Goal: Information Seeking & Learning: Learn about a topic

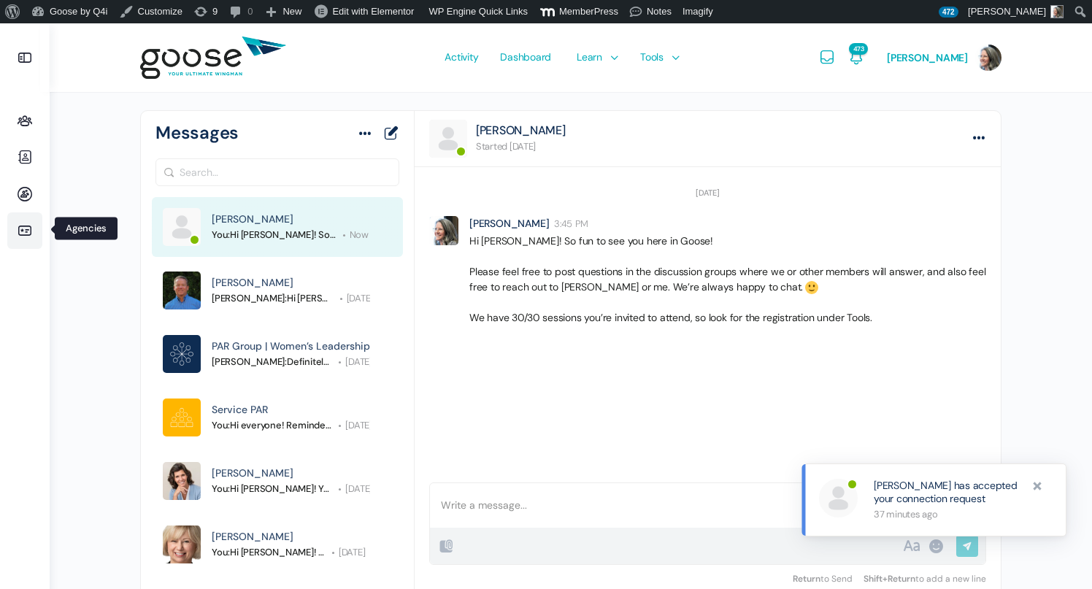
click at [31, 235] on icon at bounding box center [24, 231] width 35 height 18
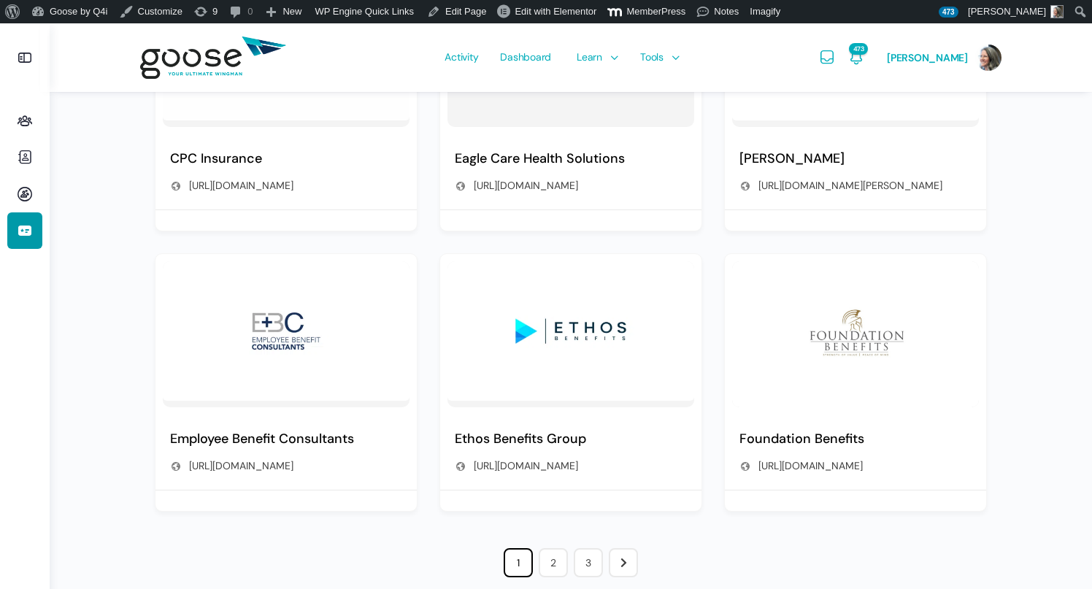
scroll to position [955, 0]
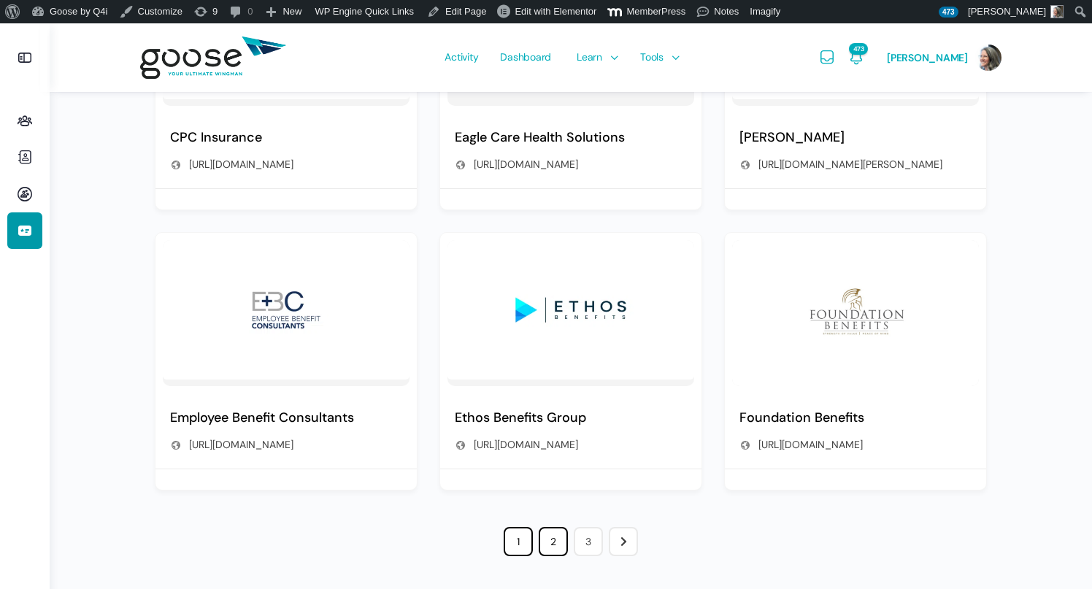
click at [556, 536] on link "2" at bounding box center [553, 541] width 29 height 29
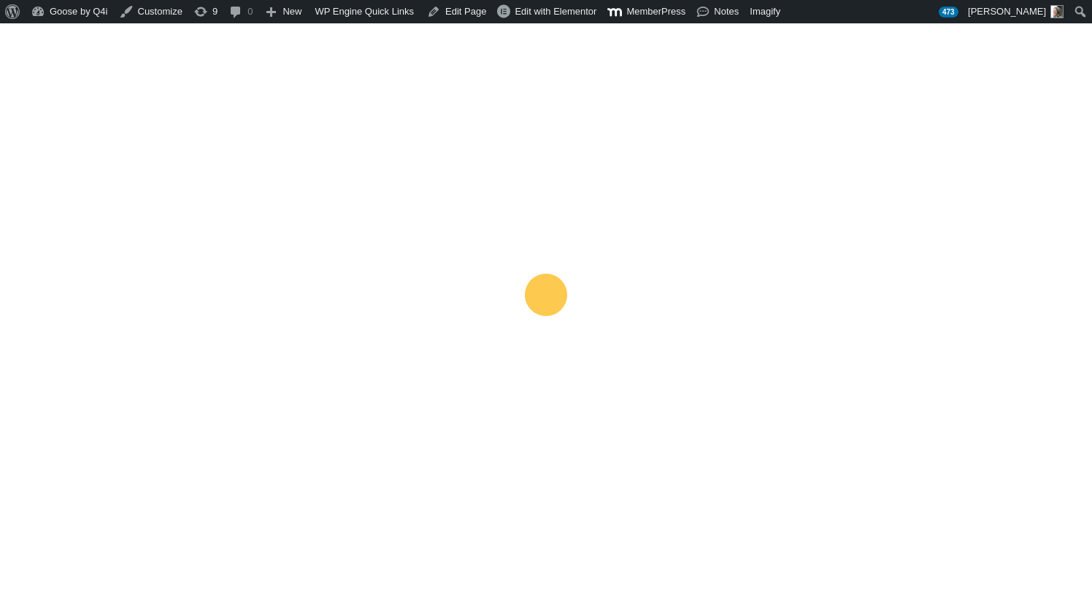
scroll to position [188, 0]
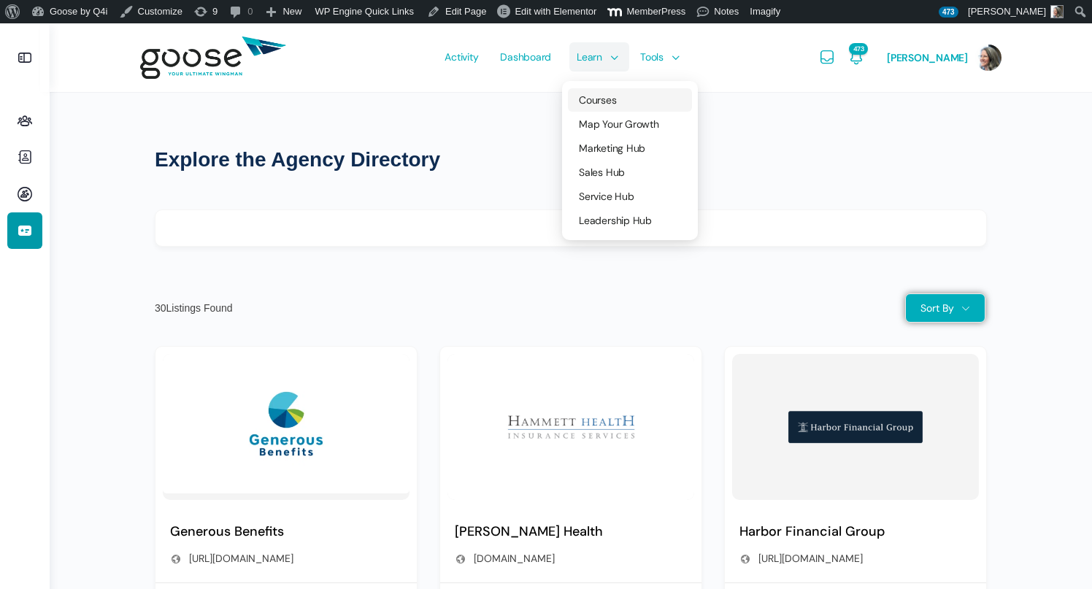
click at [596, 96] on span "Courses" at bounding box center [597, 99] width 37 height 13
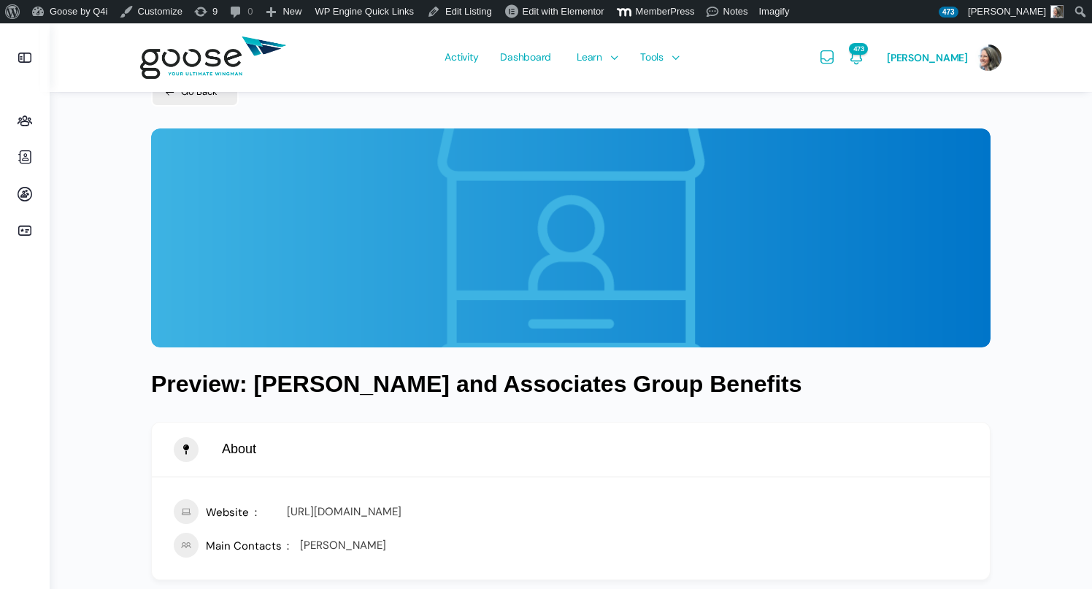
scroll to position [60, 0]
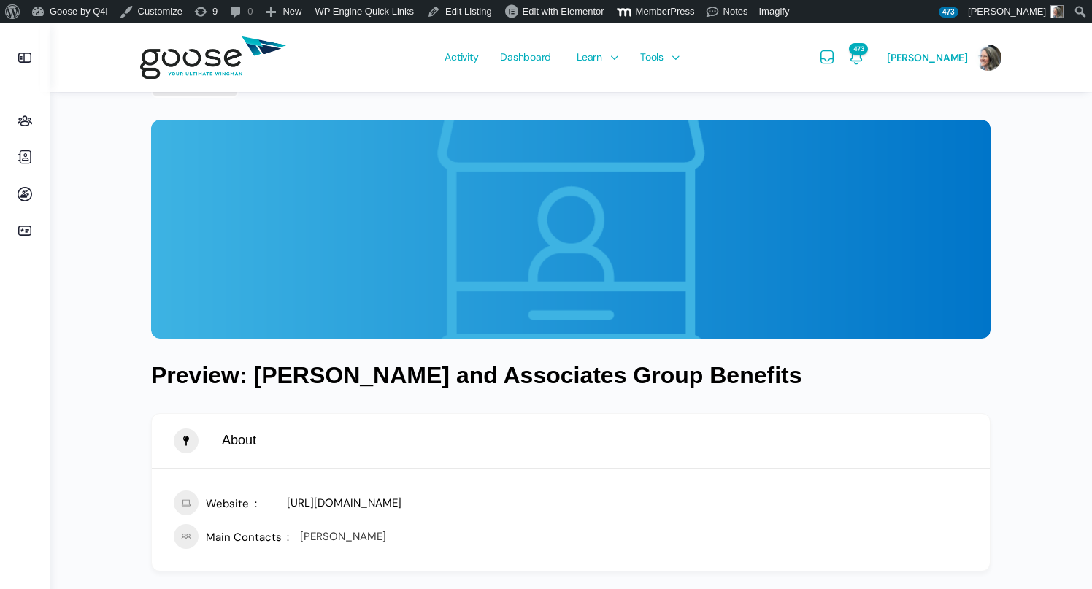
click at [345, 504] on link "https://moellergb.com/lander" at bounding box center [344, 503] width 115 height 15
click at [26, 195] on icon at bounding box center [24, 194] width 35 height 18
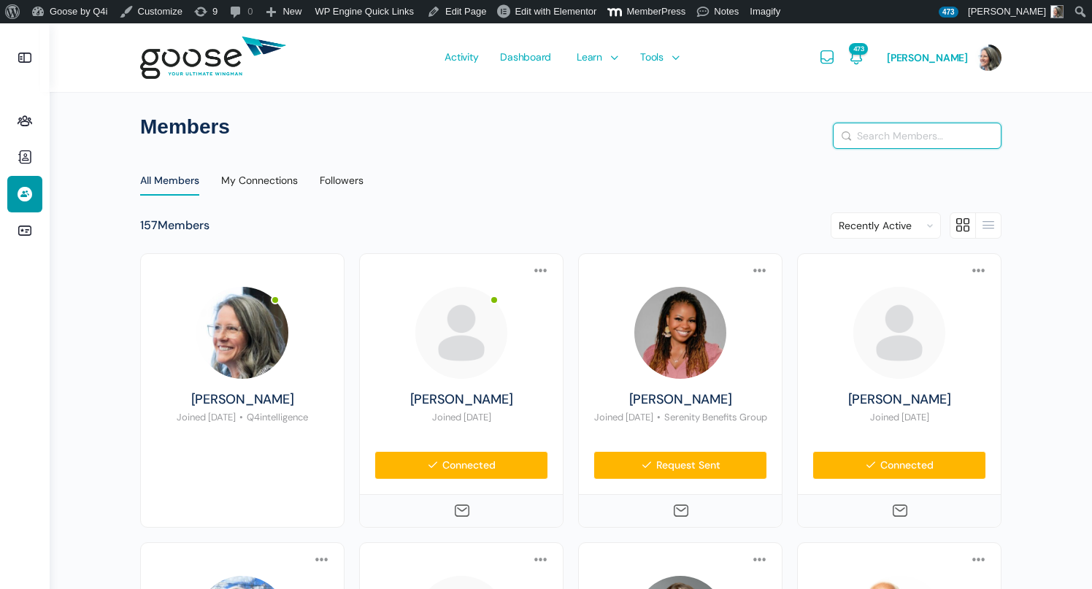
click at [900, 142] on input "Search Members…" at bounding box center [916, 135] width 167 height 25
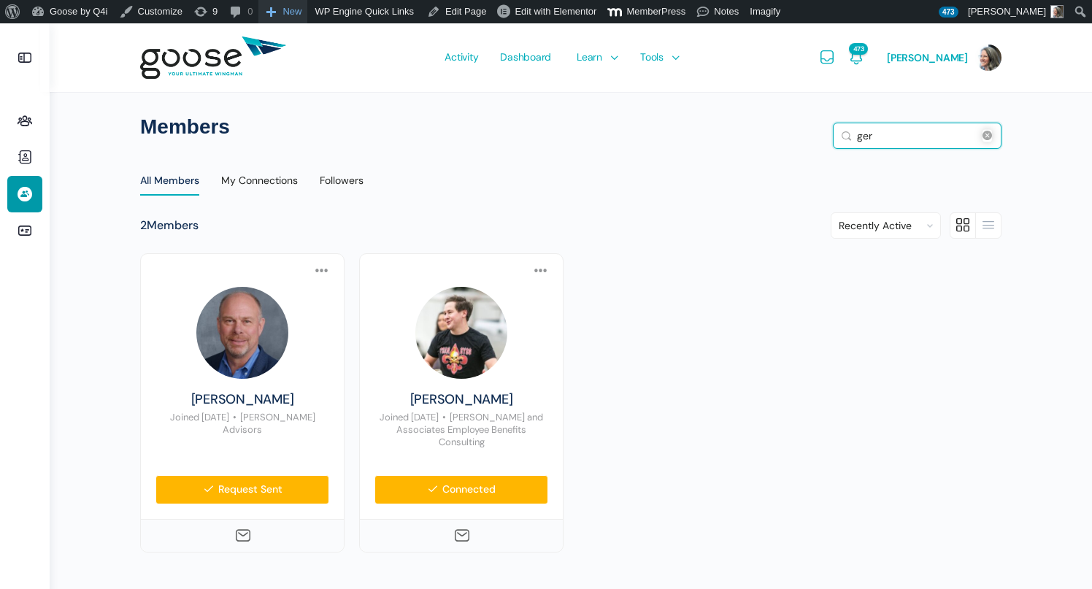
type input "ger"
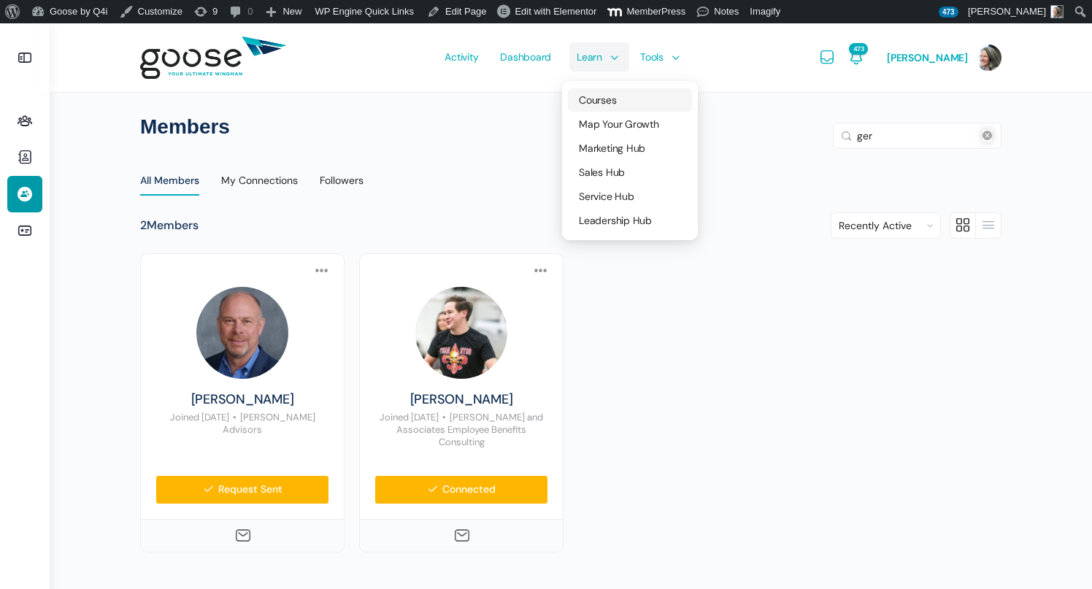
click at [595, 101] on span "Courses" at bounding box center [597, 99] width 37 height 13
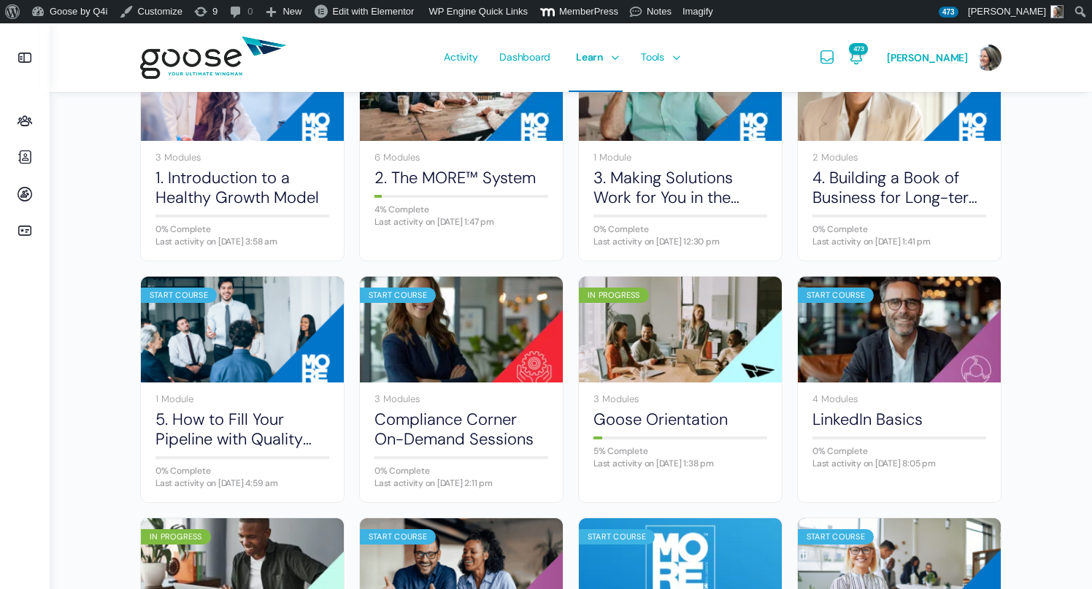
scroll to position [233, 0]
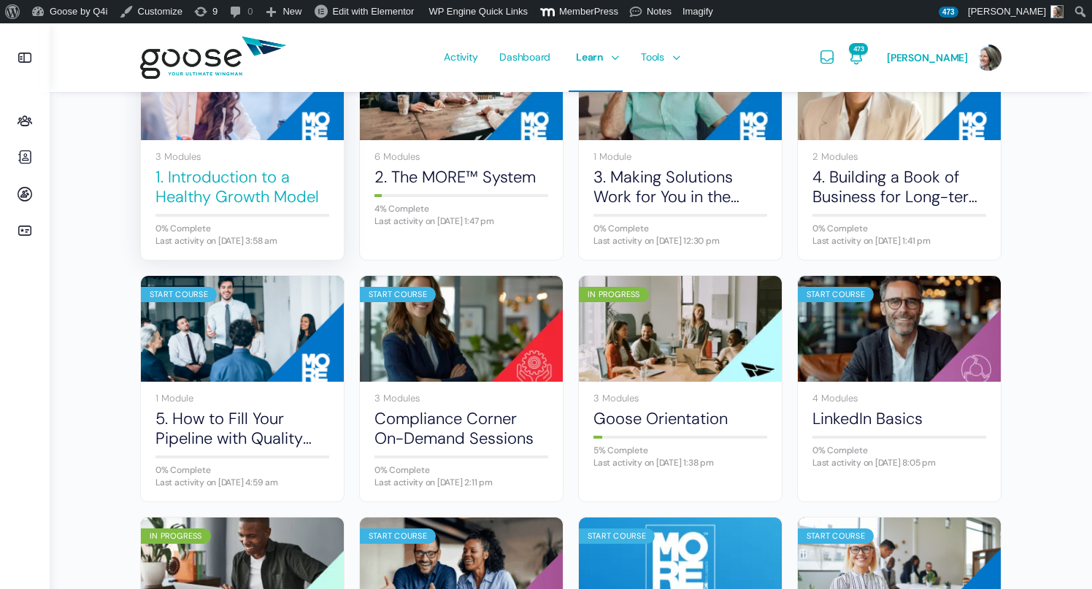
click at [215, 180] on link "1. Introduction to a Healthy Growth Model" at bounding box center [242, 187] width 174 height 40
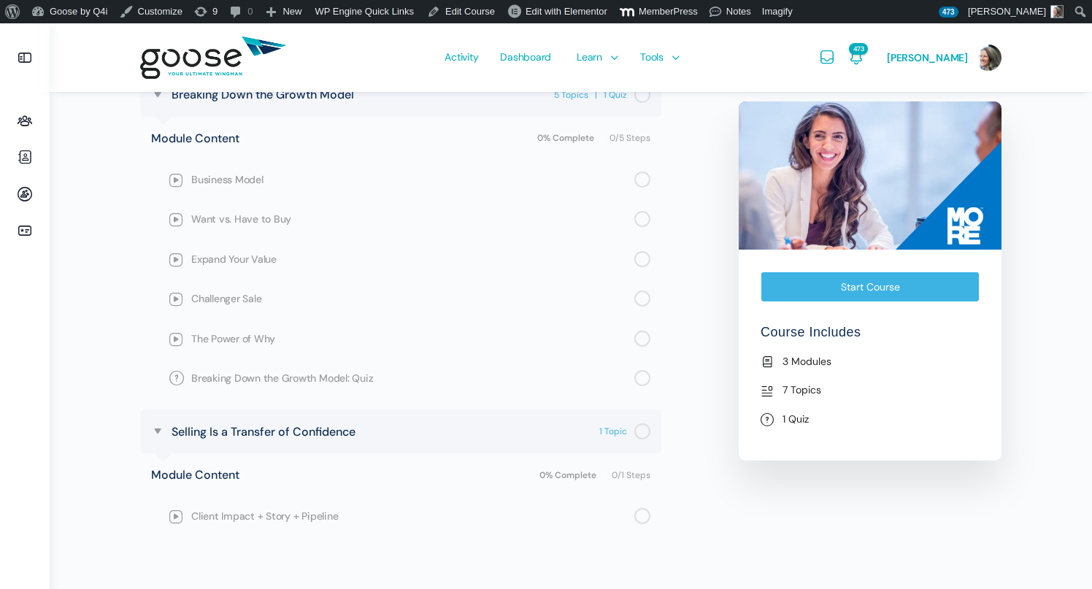
scroll to position [796, 0]
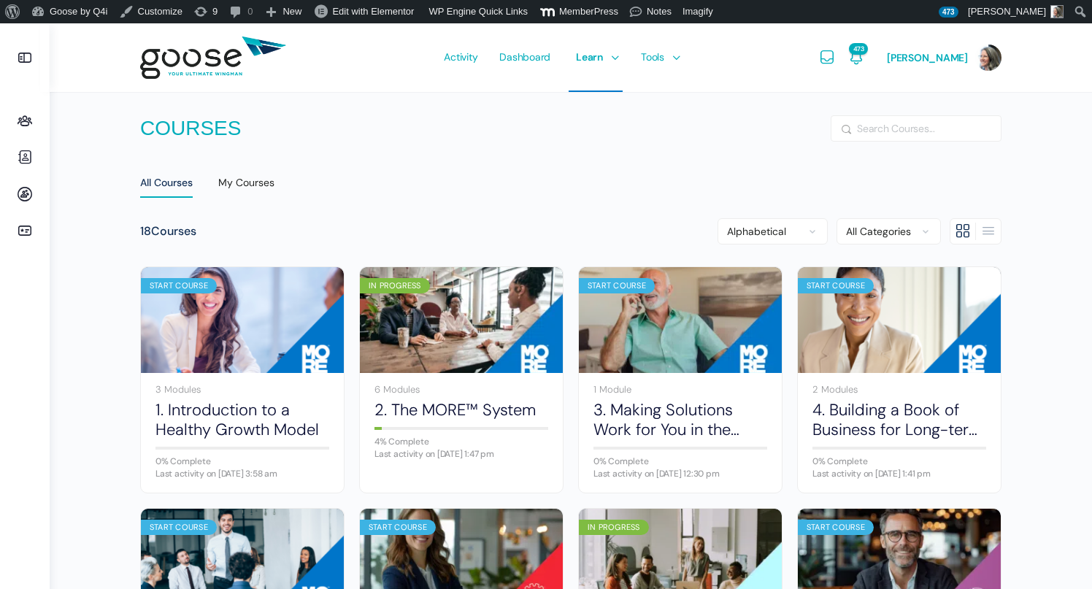
scroll to position [233, 0]
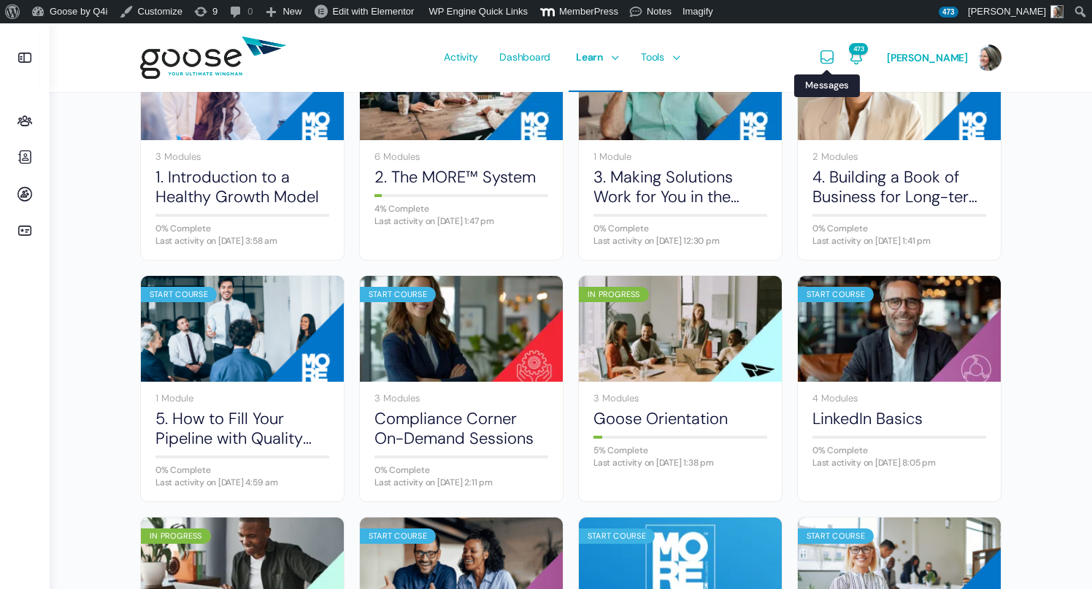
click at [830, 57] on icon "Messages" at bounding box center [827, 58] width 18 height 18
